Goal: Task Accomplishment & Management: Use online tool/utility

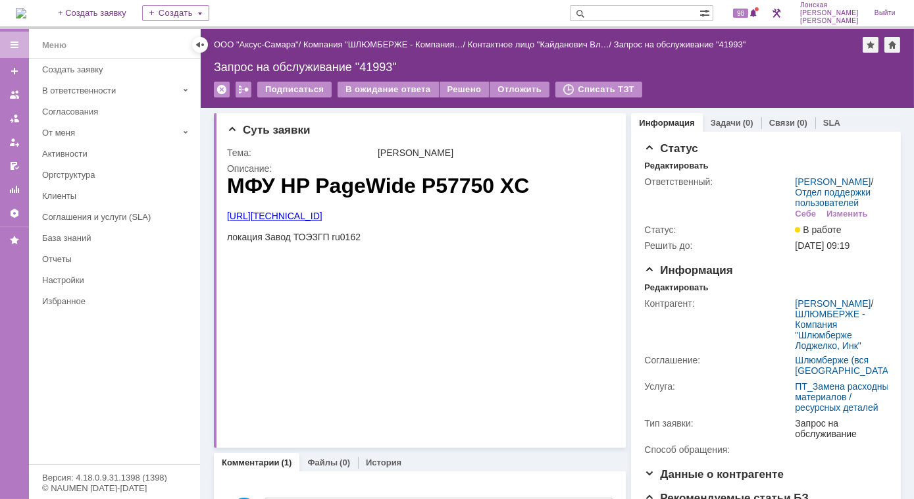
click at [26, 8] on img at bounding box center [21, 13] width 11 height 11
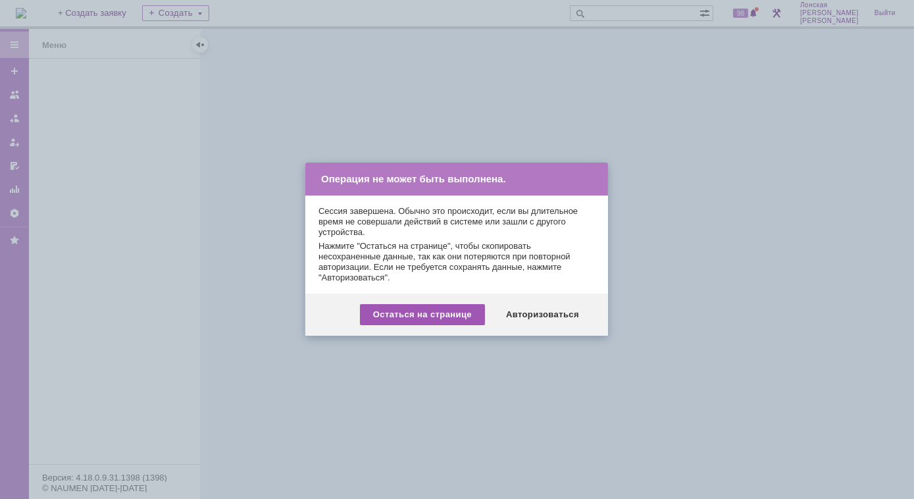
click at [467, 317] on div "Остаться на странице" at bounding box center [422, 314] width 125 height 21
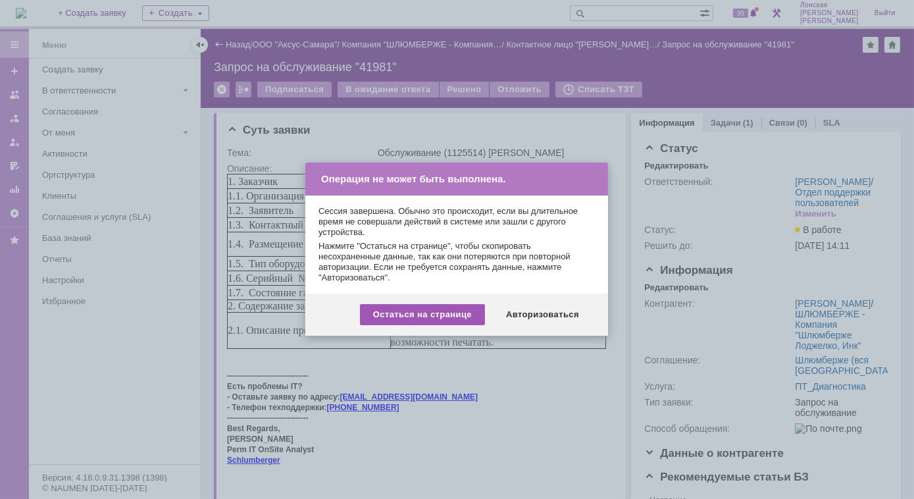
click at [458, 317] on div "Остаться на странице" at bounding box center [422, 314] width 125 height 21
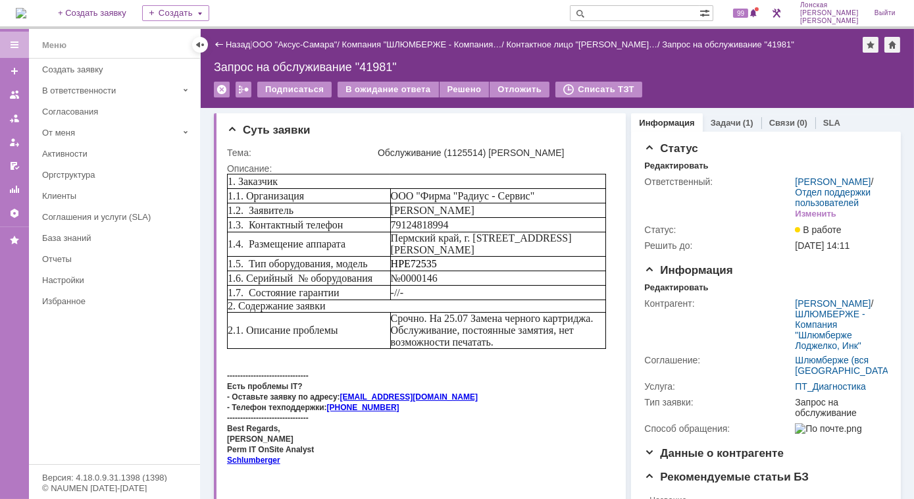
click at [26, 18] on img at bounding box center [21, 13] width 11 height 11
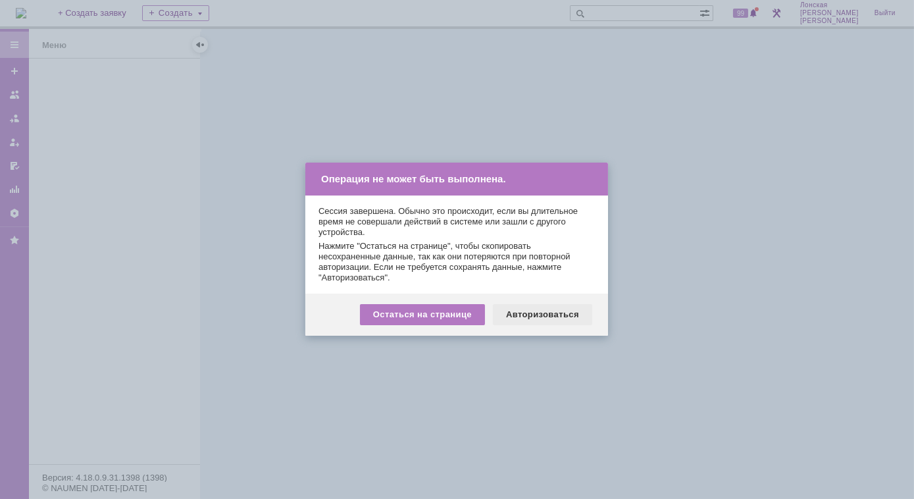
click at [536, 315] on div "Авторизоваться" at bounding box center [542, 314] width 99 height 21
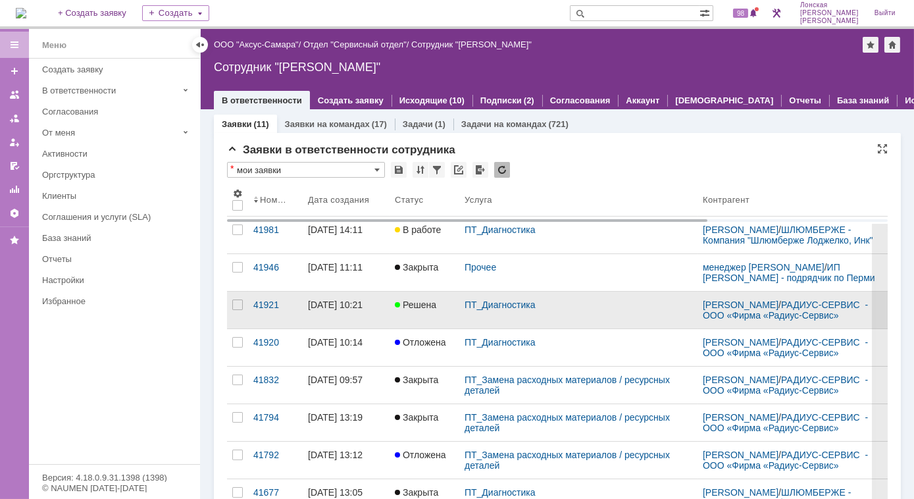
click at [525, 328] on div "ПТ_Диагностика" at bounding box center [578, 310] width 238 height 37
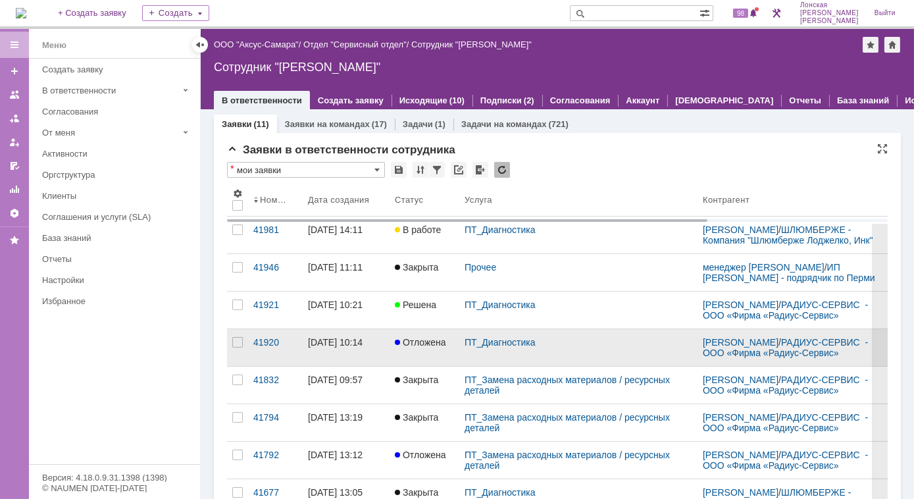
click at [501, 355] on div "ПТ_Диагностика" at bounding box center [578, 347] width 238 height 37
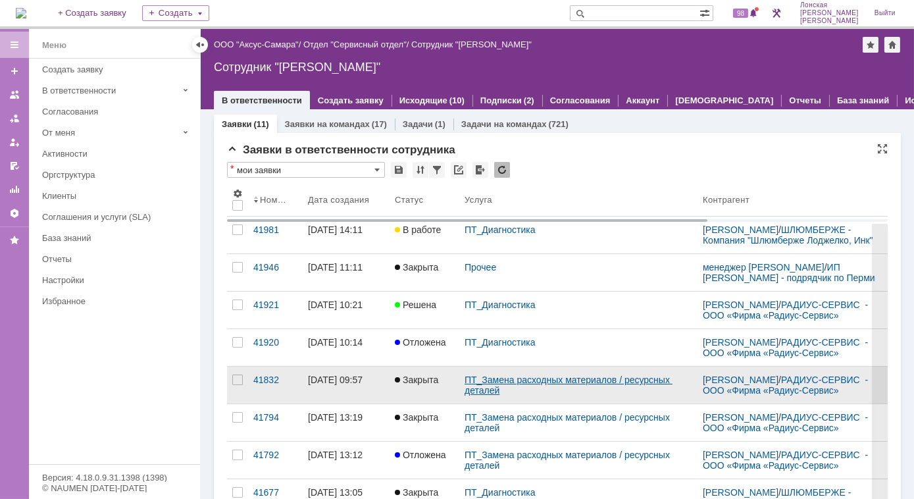
click at [490, 396] on link "ПТ_Замена расходных материалов / ресурсных деталей" at bounding box center [569, 384] width 208 height 21
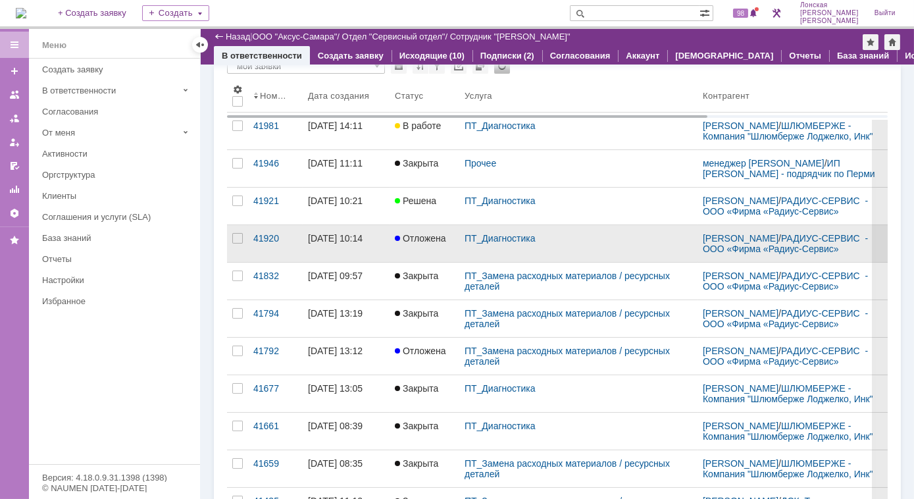
scroll to position [119, 0]
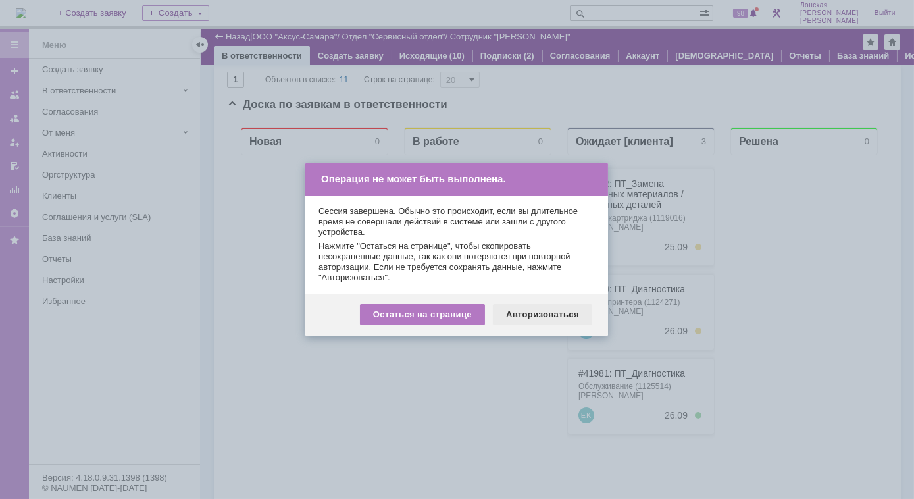
click at [518, 319] on div "Авторизоваться" at bounding box center [542, 314] width 99 height 21
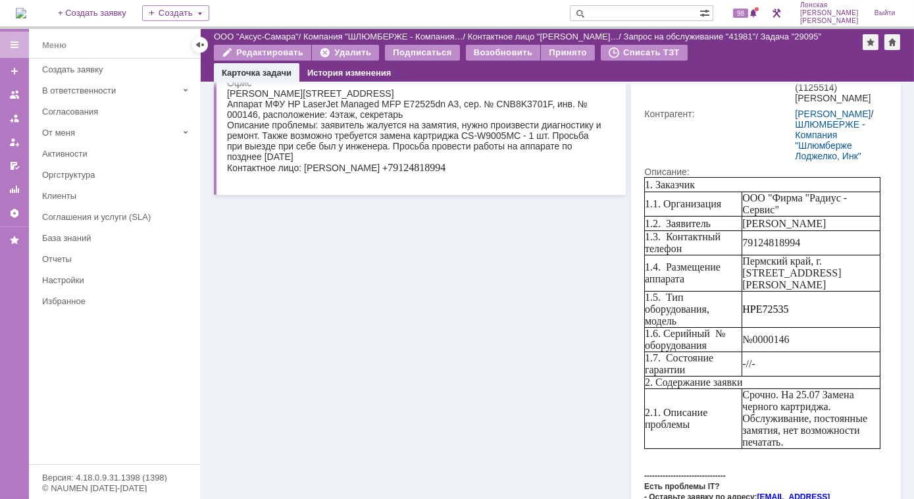
scroll to position [59, 0]
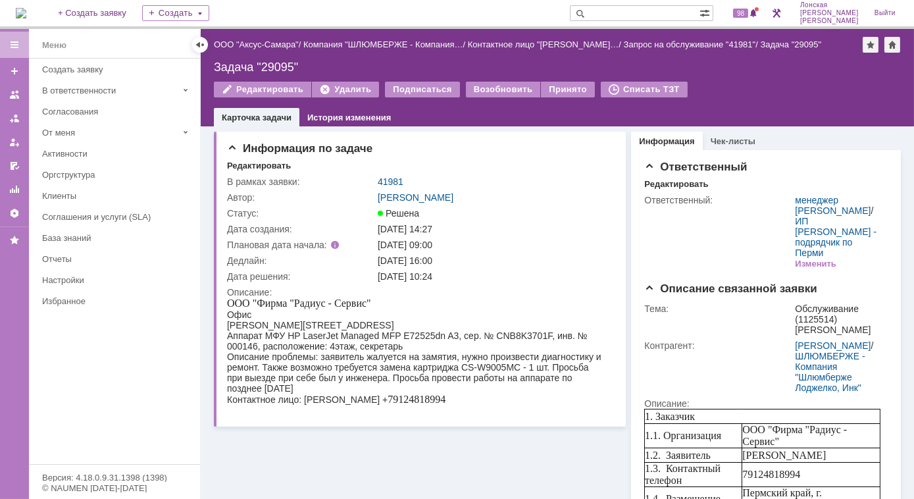
click at [390, 176] on link "41981" at bounding box center [391, 181] width 26 height 11
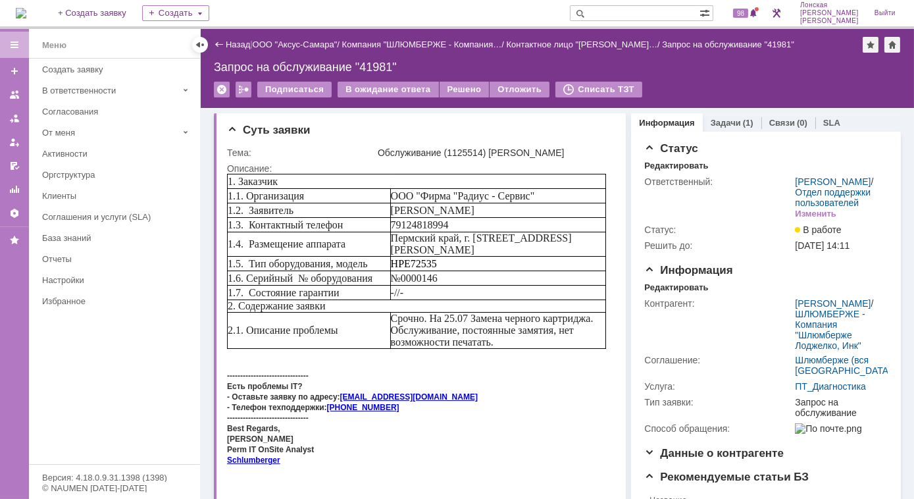
drag, startPoint x: 725, startPoint y: 120, endPoint x: 721, endPoint y: 150, distance: 30.5
click at [725, 120] on link "Задачи" at bounding box center [726, 123] width 30 height 10
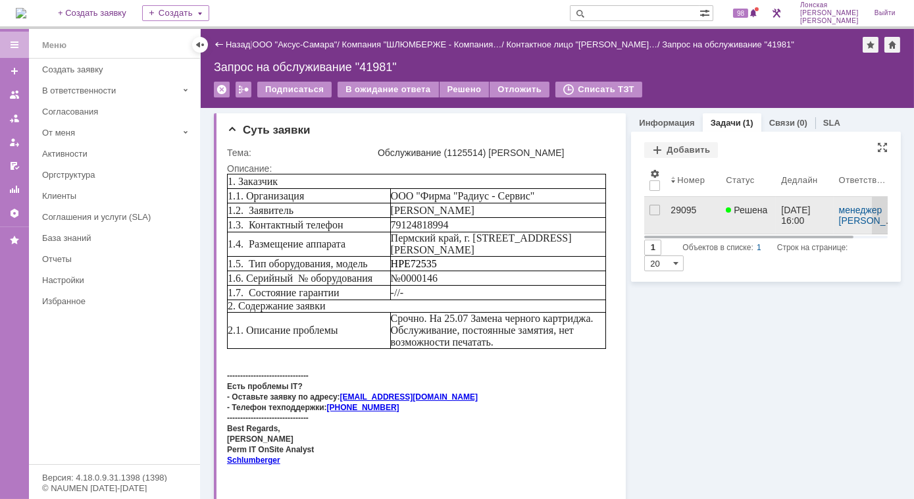
click at [679, 207] on div "29095" at bounding box center [693, 210] width 45 height 11
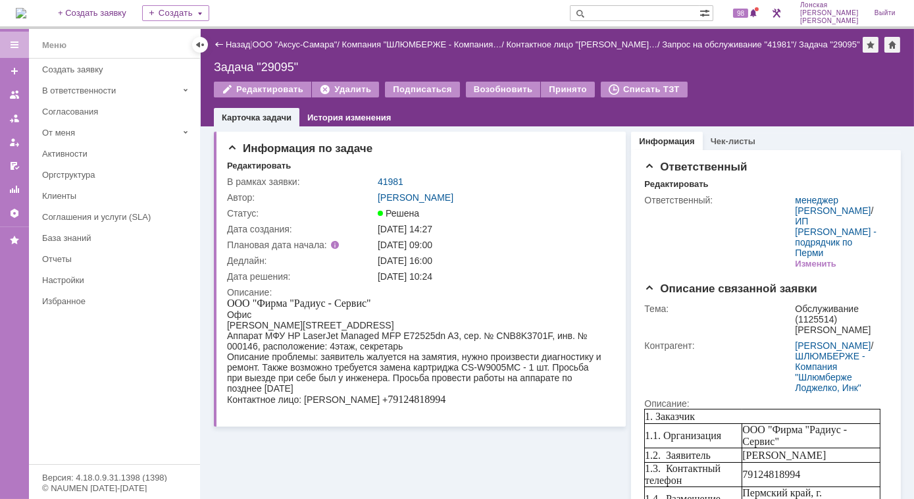
click at [392, 183] on link "41981" at bounding box center [391, 181] width 26 height 11
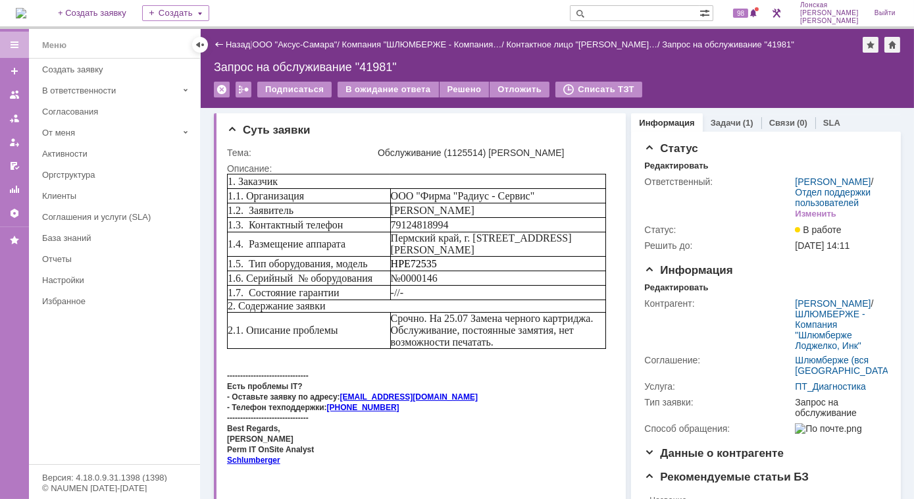
click at [26, 8] on img at bounding box center [21, 13] width 11 height 11
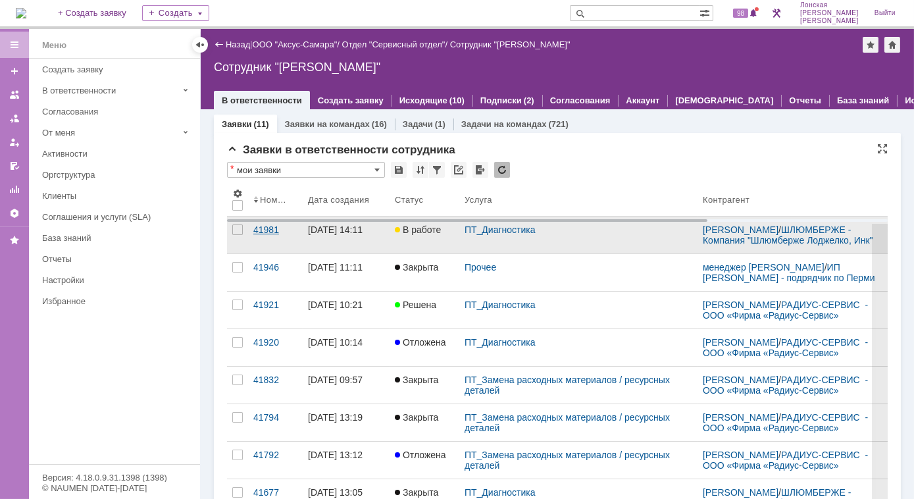
click at [273, 235] on div "41981" at bounding box center [275, 229] width 44 height 11
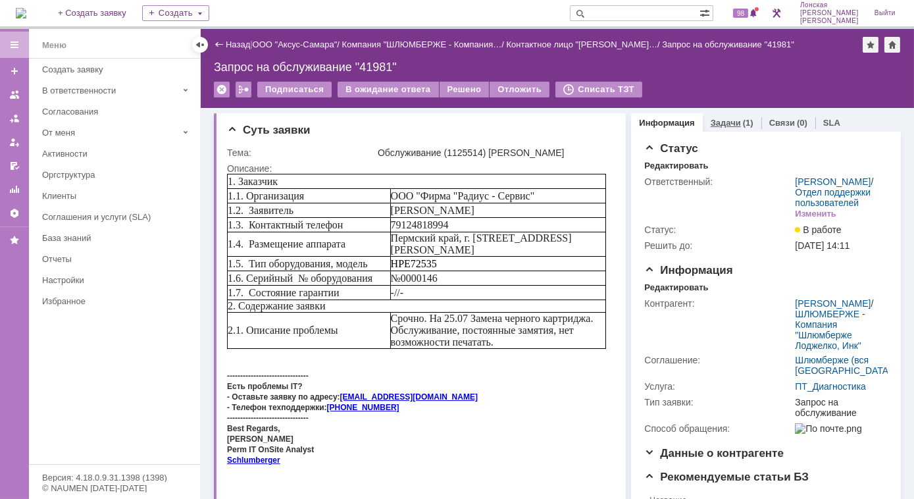
click at [711, 124] on link "Задачи" at bounding box center [726, 123] width 30 height 10
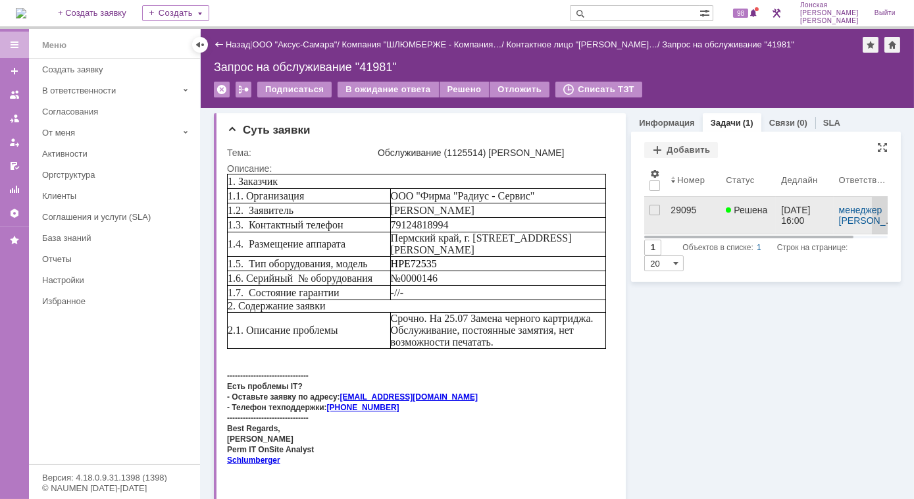
click at [681, 212] on div "29095" at bounding box center [693, 210] width 45 height 11
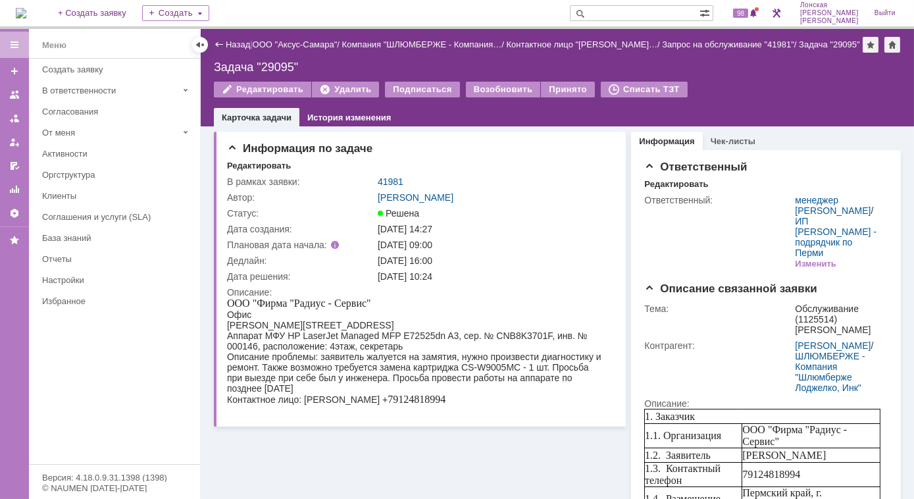
click at [26, 8] on img at bounding box center [21, 13] width 11 height 11
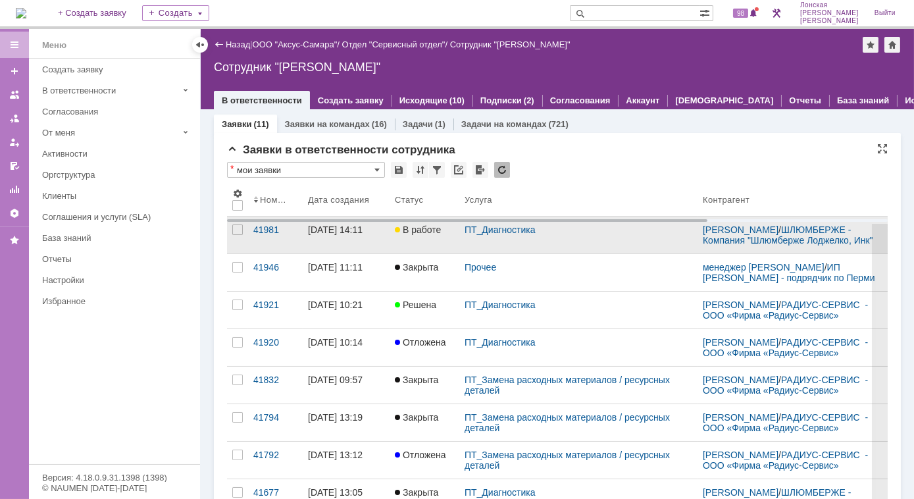
click at [346, 235] on div "[DATE] 14:11" at bounding box center [335, 229] width 55 height 11
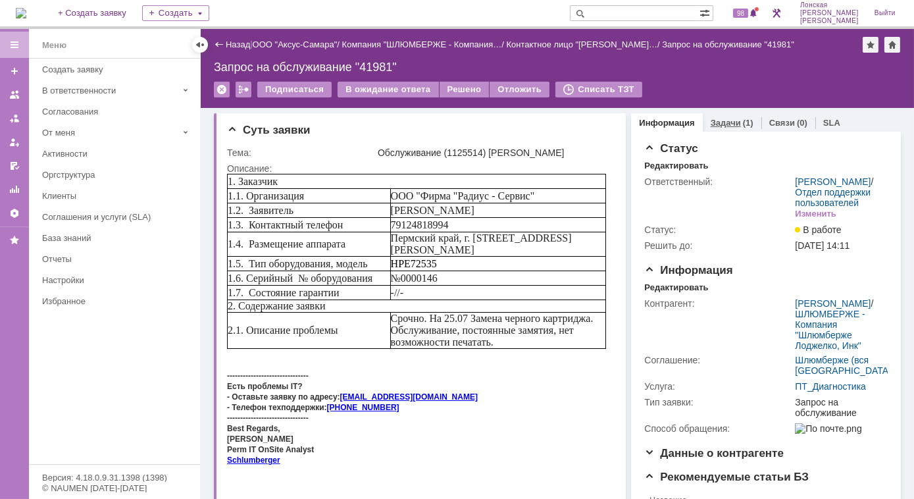
click at [719, 122] on link "Задачи" at bounding box center [726, 123] width 30 height 10
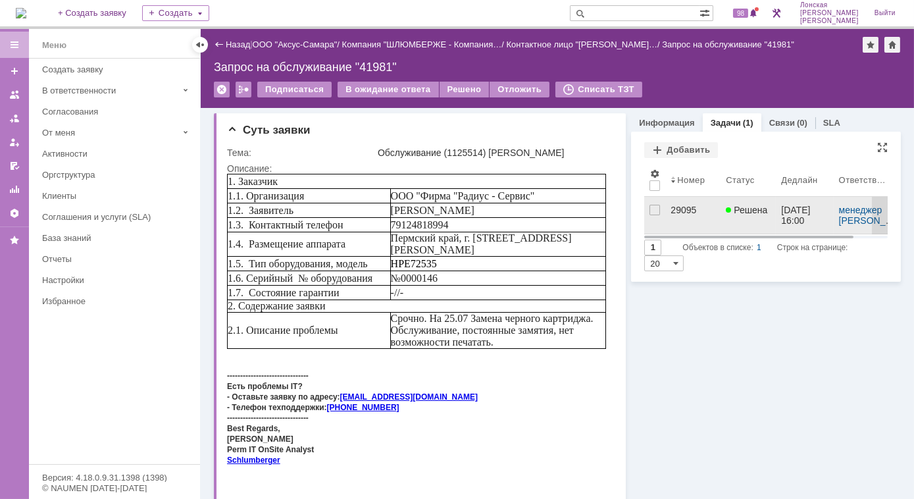
click at [675, 210] on div "29095" at bounding box center [693, 210] width 45 height 11
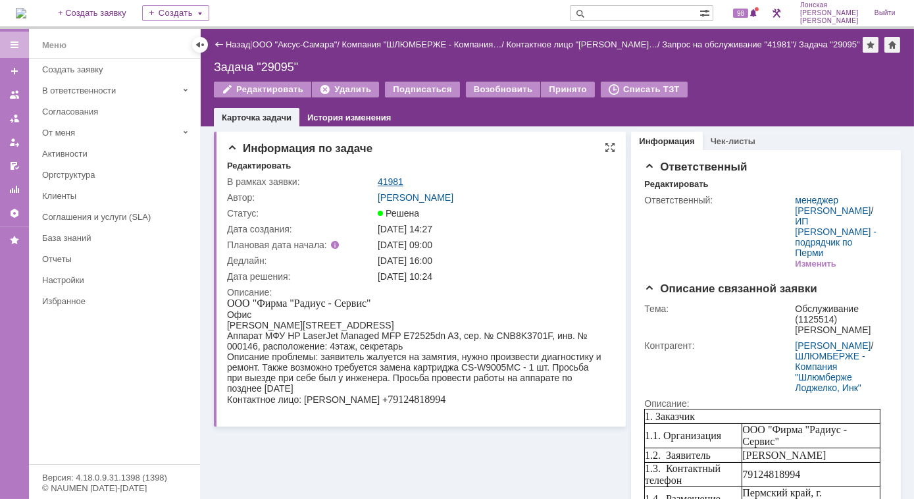
click at [394, 180] on link "41981" at bounding box center [391, 181] width 26 height 11
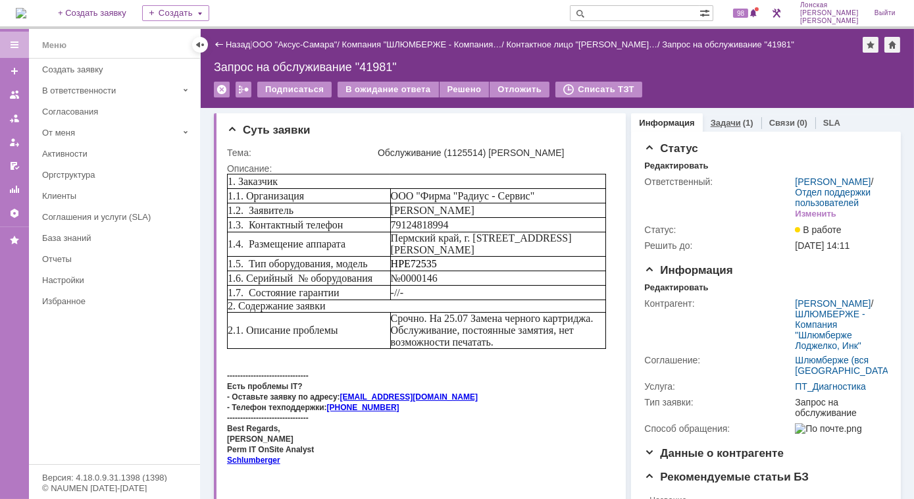
click at [711, 124] on link "Задачи" at bounding box center [726, 123] width 30 height 10
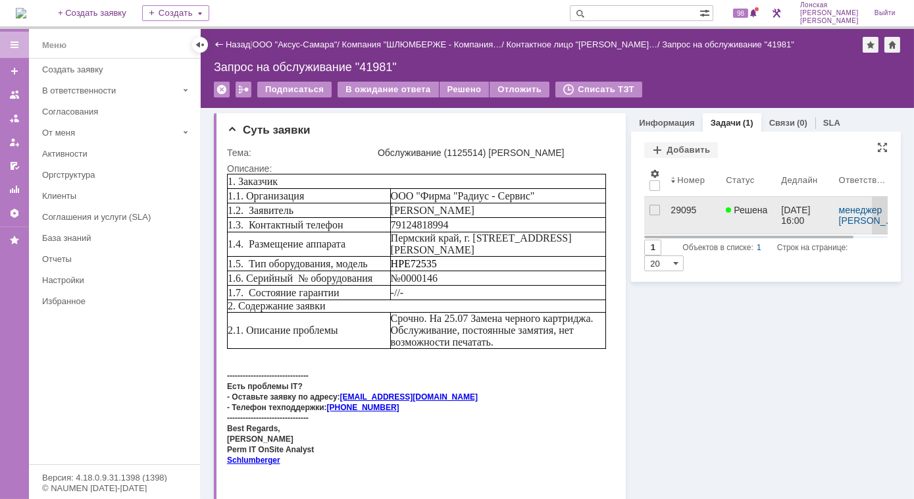
click at [676, 207] on div "29095" at bounding box center [693, 210] width 45 height 11
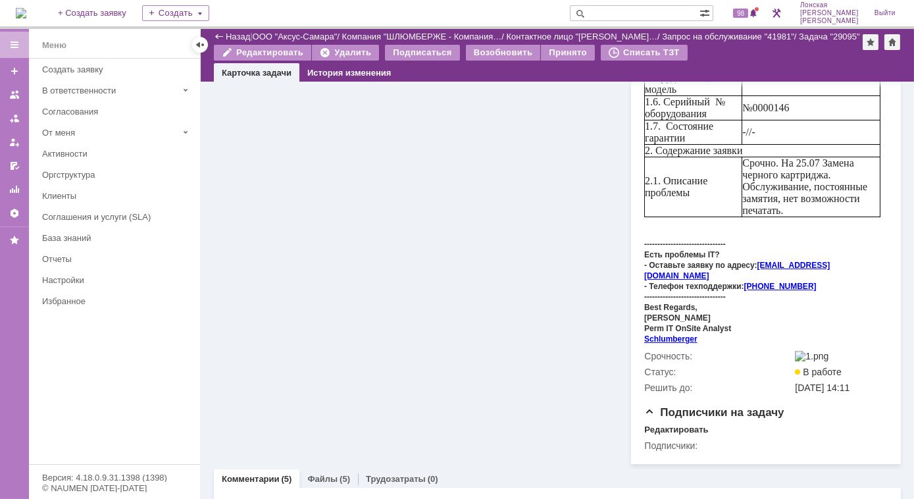
scroll to position [478, 0]
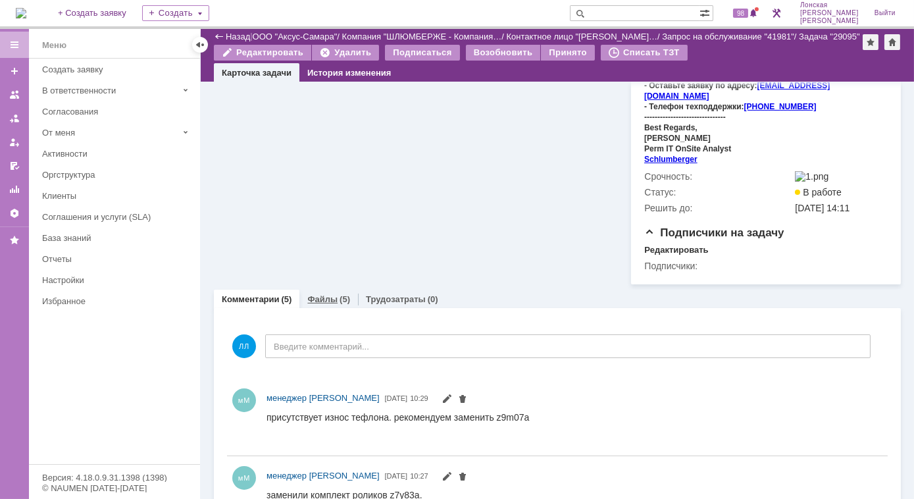
click at [321, 294] on link "Файлы" at bounding box center [322, 299] width 30 height 10
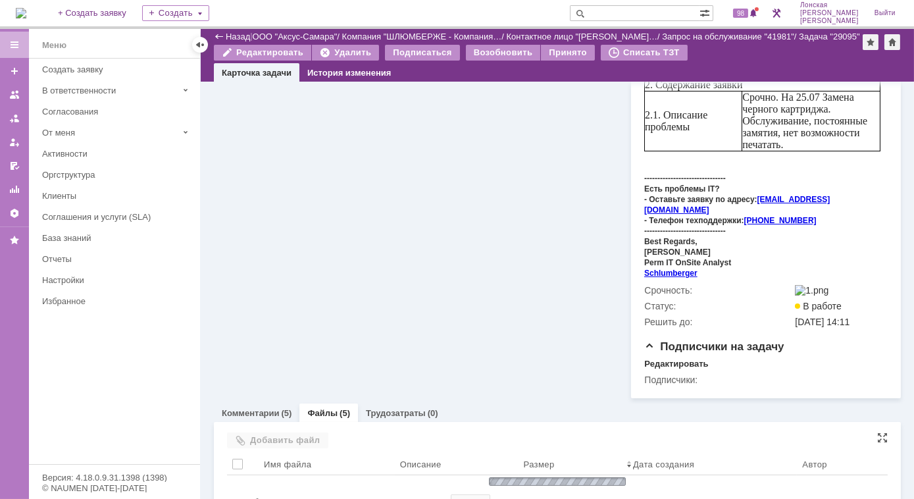
scroll to position [598, 0]
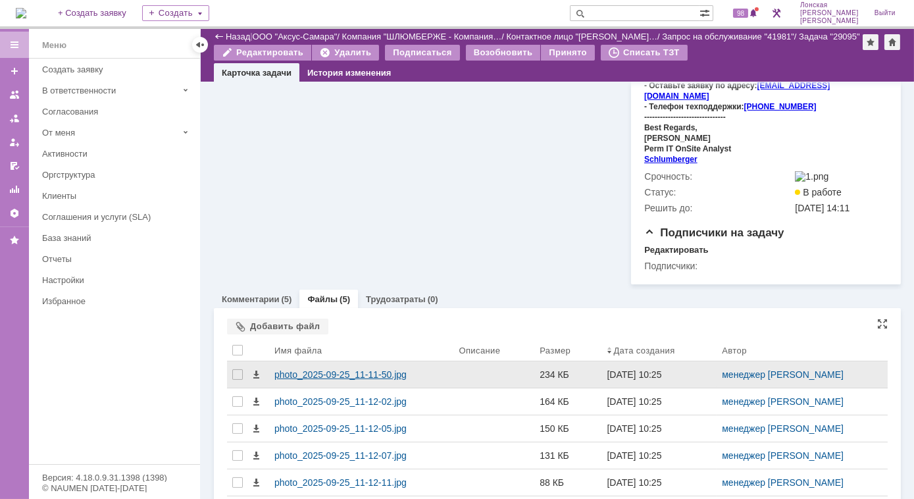
click at [305, 369] on div "photo_2025-09-25_11-11-50.jpg" at bounding box center [361, 374] width 174 height 11
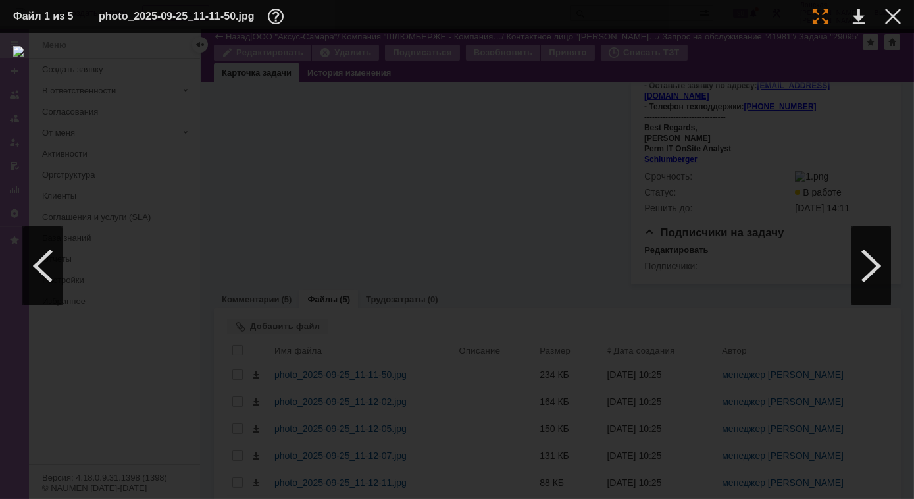
click at [822, 17] on div at bounding box center [821, 17] width 16 height 16
click at [891, 20] on div at bounding box center [893, 17] width 16 height 16
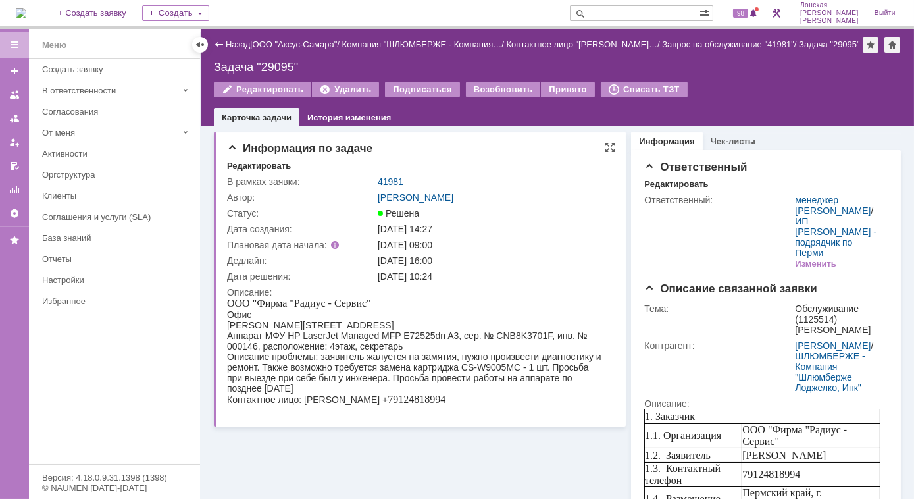
click at [400, 180] on link "41981" at bounding box center [391, 181] width 26 height 11
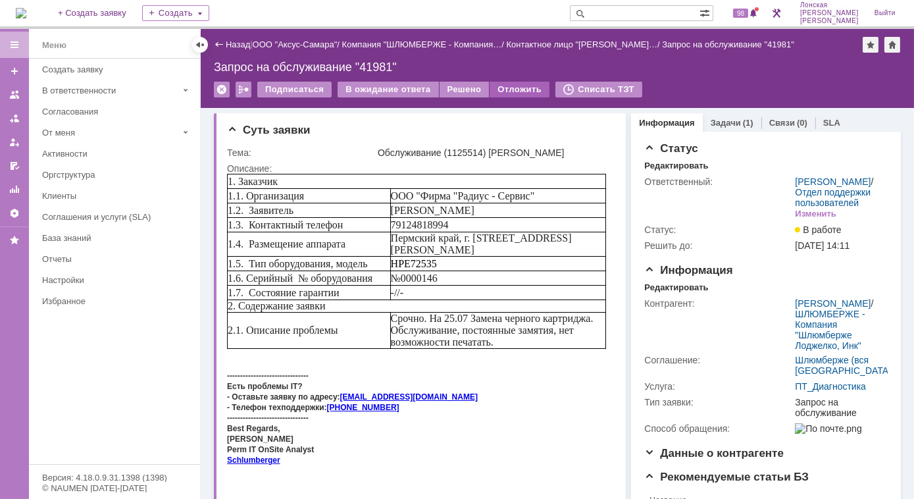
click at [495, 86] on div "Отложить" at bounding box center [520, 90] width 60 height 16
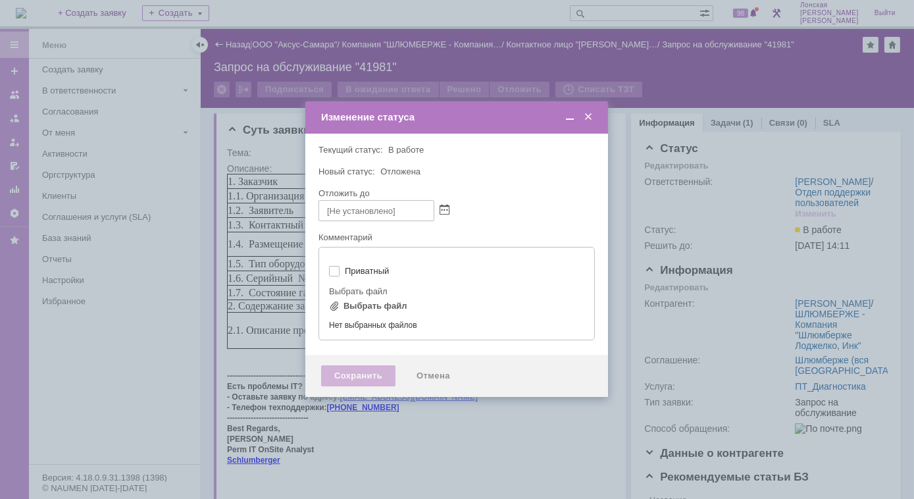
type input "[не указано]"
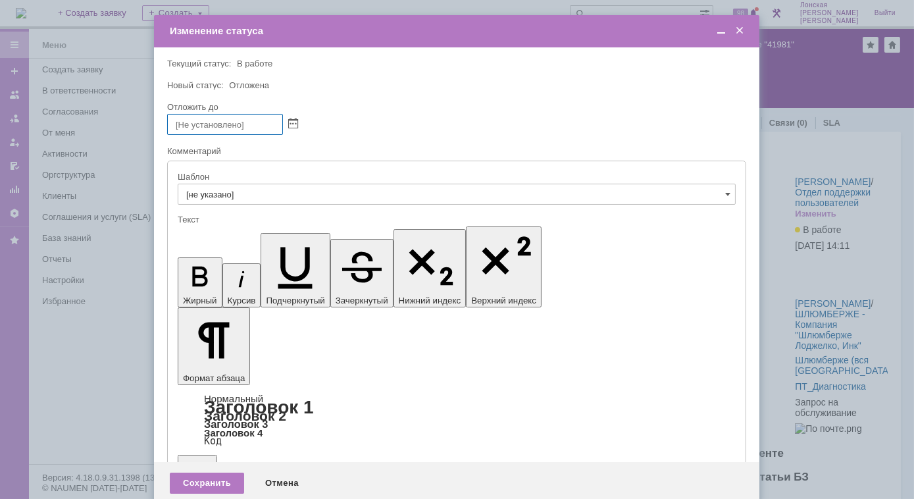
click at [198, 180] on div "Шаблон" at bounding box center [455, 176] width 555 height 9
click at [742, 31] on span at bounding box center [739, 31] width 13 height 12
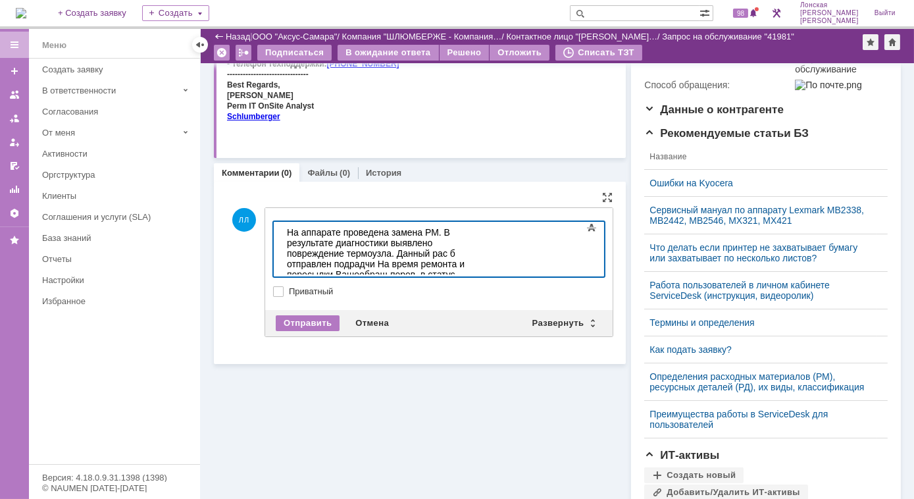
click at [330, 250] on div "На аппарате проведена замена РМ. В результате диагностики выявлено повреждение …" at bounding box center [379, 257] width 187 height 63
click at [445, 231] on div "На аппарате проведена замена РМ. В результате диагностики выявлено повреждение …" at bounding box center [379, 257] width 187 height 63
click at [426, 231] on div "На аппарате проведена замена РМ. Аппарат в работе. В результате диагностики выя…" at bounding box center [379, 263] width 187 height 74
click at [334, 255] on div "На аппарате проведена замена расходных материалов. Аппарат в работе. В результа…" at bounding box center [379, 263] width 187 height 74
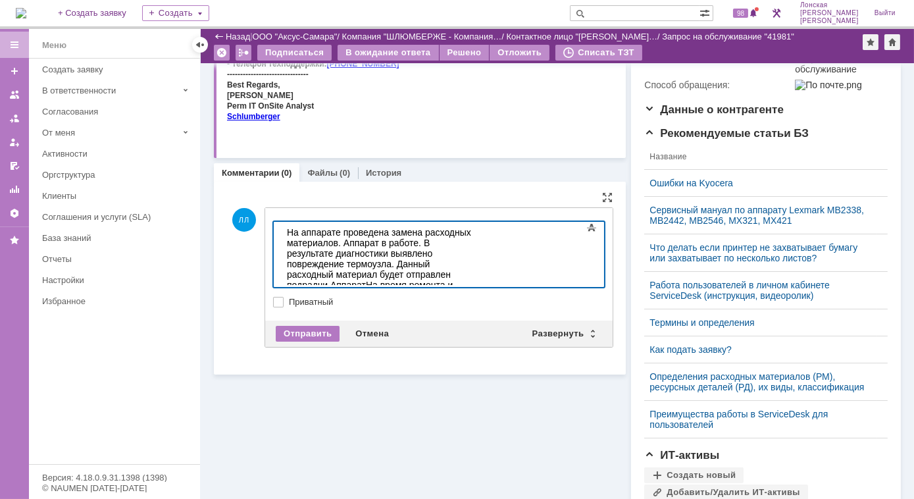
click at [436, 299] on label "Приватный" at bounding box center [445, 302] width 313 height 11
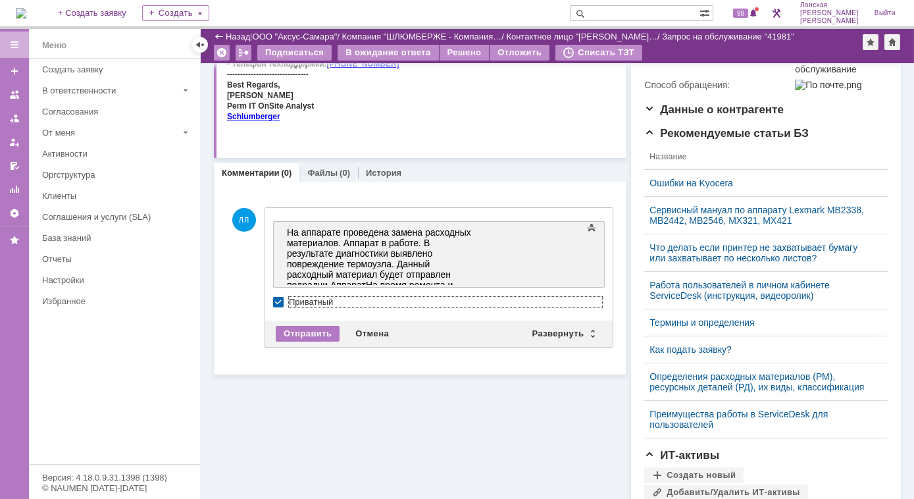
click at [469, 409] on div "Суть заявки Тема: Обслуживание (1125514) Радиус Описание: Комментарии (0) Файлы…" at bounding box center [420, 212] width 412 height 896
click at [430, 263] on div "На аппарате проведена замена расходных материалов. Аппарат в работе. В результа…" at bounding box center [379, 268] width 187 height 84
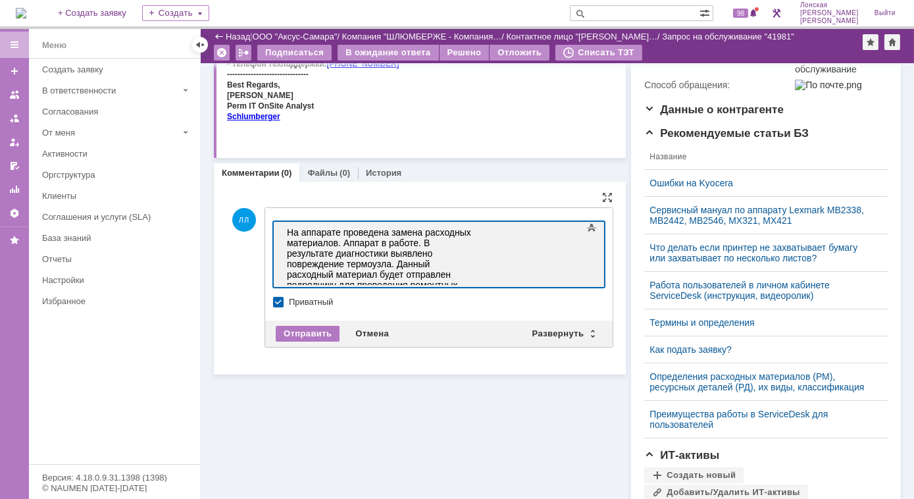
click at [473, 273] on div "На аппарате проведена замена расходных материалов. Аппарат в работе. В результа…" at bounding box center [379, 273] width 187 height 95
click at [289, 297] on label "Приватный" at bounding box center [445, 302] width 313 height 11
checkbox input "false"
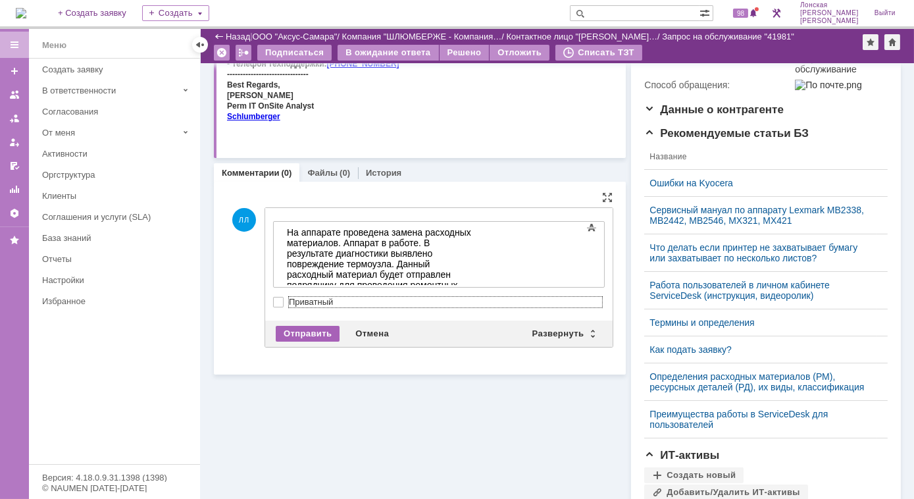
click at [309, 332] on div "Отправить" at bounding box center [308, 334] width 64 height 16
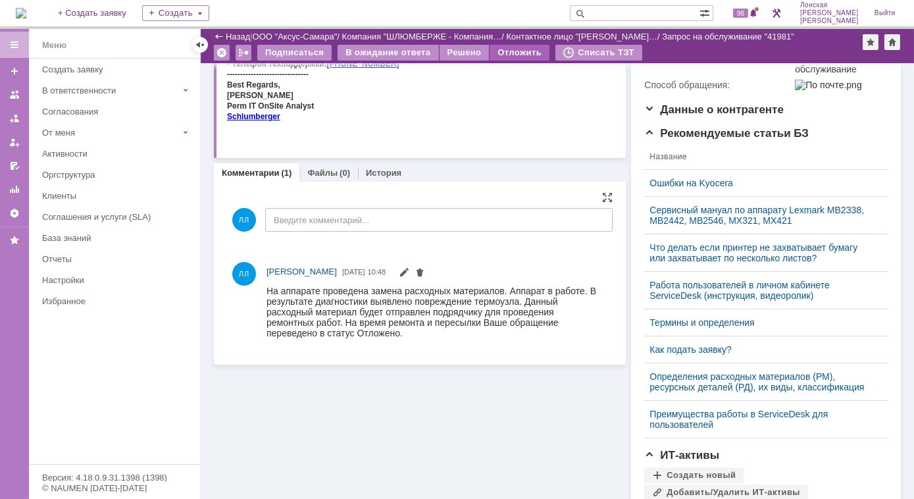
click at [521, 55] on div "Отложить" at bounding box center [520, 53] width 60 height 16
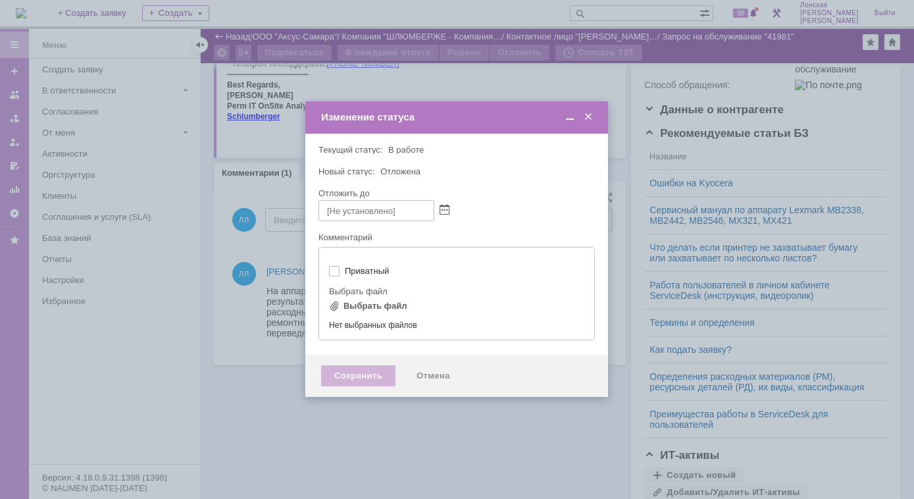
type input "[не указано]"
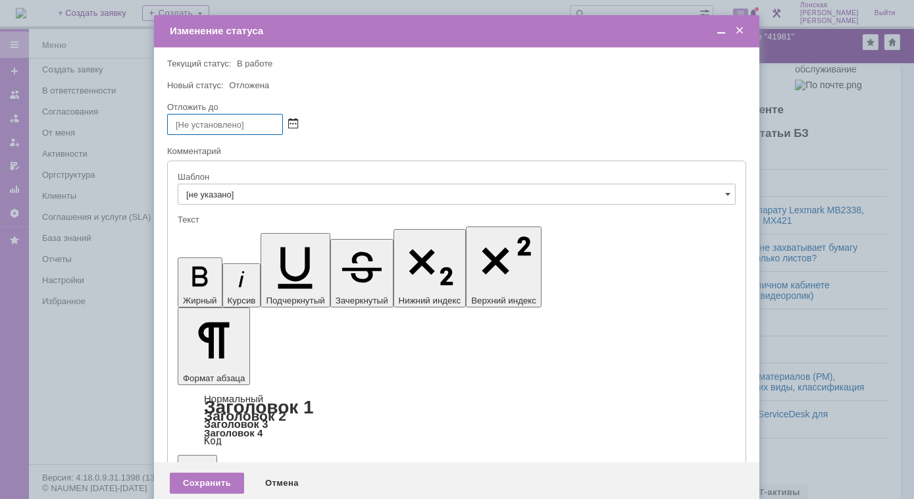
click at [294, 124] on span at bounding box center [293, 124] width 10 height 11
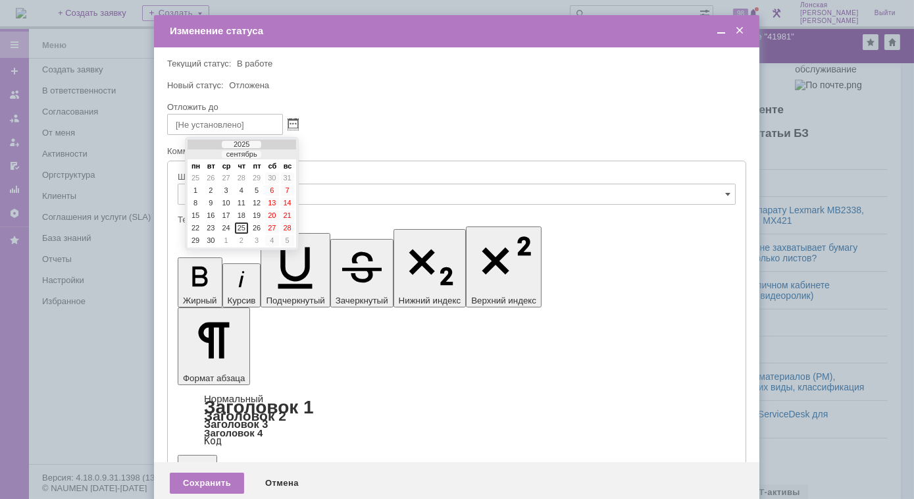
click at [279, 157] on div at bounding box center [279, 155] width 9 height 9
click at [226, 201] on div "15" at bounding box center [226, 202] width 13 height 11
type input "15.10.2025 10:48"
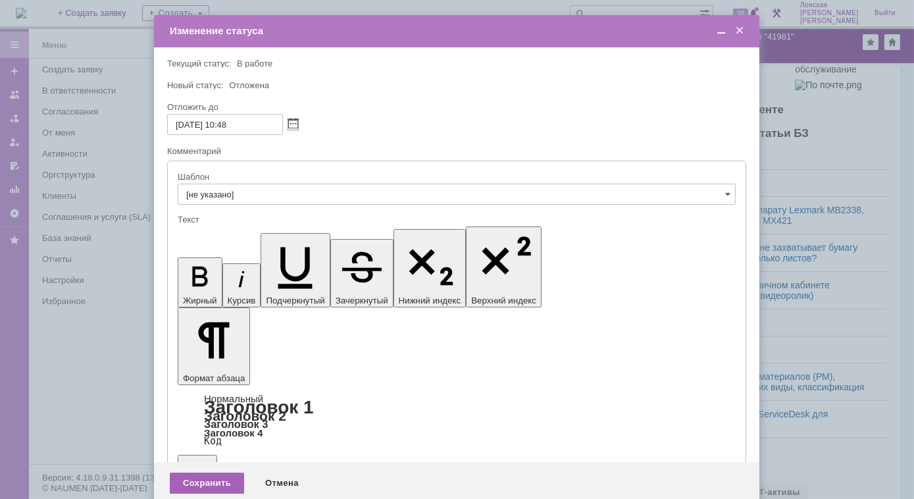
click at [203, 473] on div "Сохранить" at bounding box center [207, 483] width 74 height 21
